Goal: Information Seeking & Learning: Learn about a topic

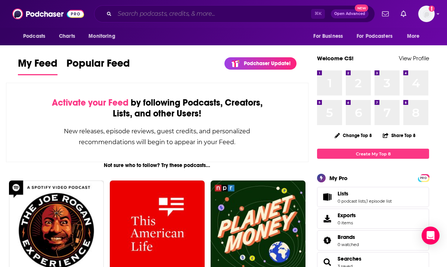
click at [182, 17] on input "Search podcasts, credits, & more..." at bounding box center [213, 14] width 197 height 12
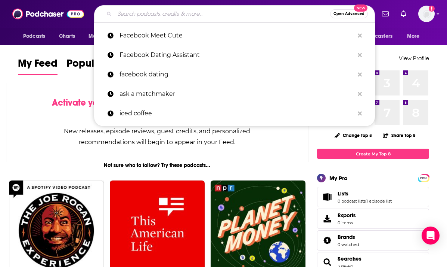
paste input "[URL][DOMAIN_NAME]"
type input "[URL][DOMAIN_NAME]"
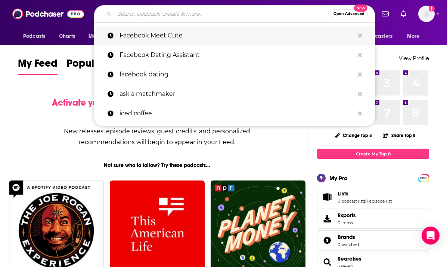
paste input "Startup Success:"
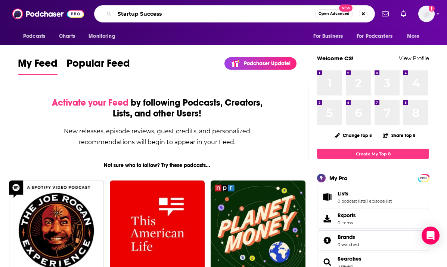
type input "Startup Success"
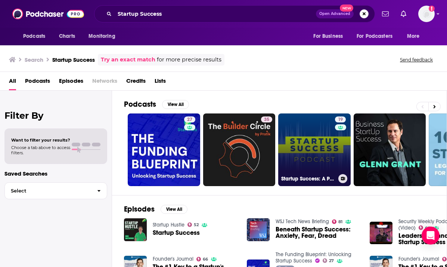
click at [308, 150] on link "19 Startup Success: A Podcast for Founders & Investors" at bounding box center [315, 149] width 73 height 73
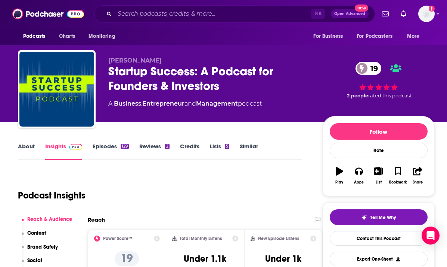
scroll to position [95, 0]
